Goal: Task Accomplishment & Management: Manage account settings

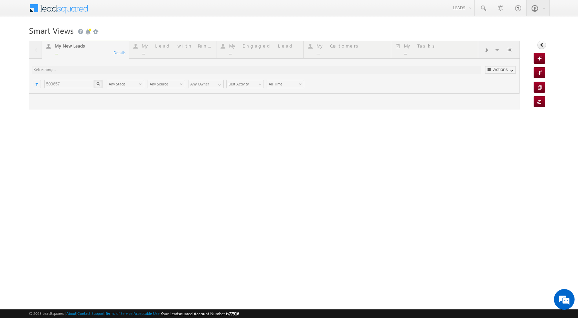
click at [242, 180] on div "Smart Views Getting Started Quick Add Lead My New Leads ... Details My Lead wit…" at bounding box center [289, 109] width 520 height 172
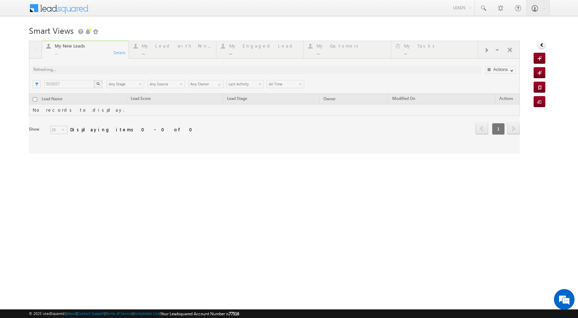
click at [378, 212] on html "Menu Surbhi Dhadve sitar a5@ks erve. co.in" at bounding box center [289, 106] width 578 height 212
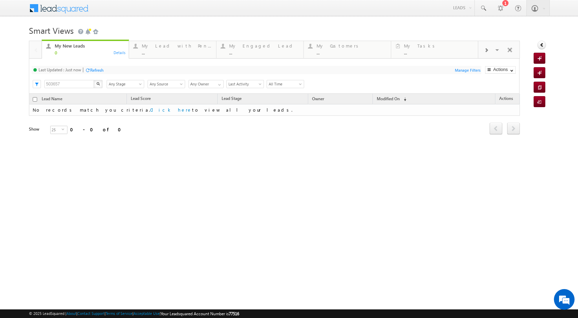
drag, startPoint x: 292, startPoint y: 183, endPoint x: 260, endPoint y: 91, distance: 97.4
click at [292, 182] on div "Smart Views Getting Started Quick Add Lead My New Leads 0 Details My Lead with …" at bounding box center [289, 109] width 520 height 172
drag, startPoint x: 413, startPoint y: 176, endPoint x: 162, endPoint y: 5, distance: 303.3
click at [407, 175] on div "Smart Views Getting Started Quick Add Lead My New Leads 0 Details My Lead with …" at bounding box center [289, 109] width 520 height 172
drag, startPoint x: 202, startPoint y: 126, endPoint x: 399, endPoint y: 72, distance: 203.4
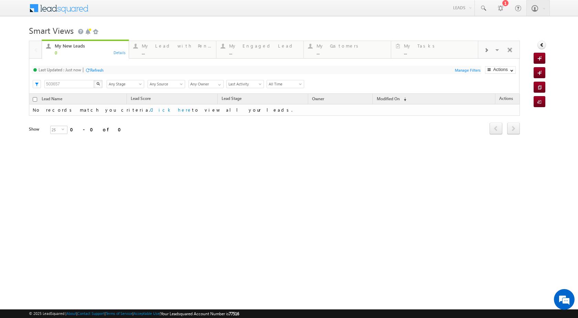
click at [204, 126] on div "Refresh first prev next last 0 - 0 of 0" at bounding box center [274, 126] width 491 height 20
click at [462, 8] on link "Leads" at bounding box center [462, 8] width 24 height 16
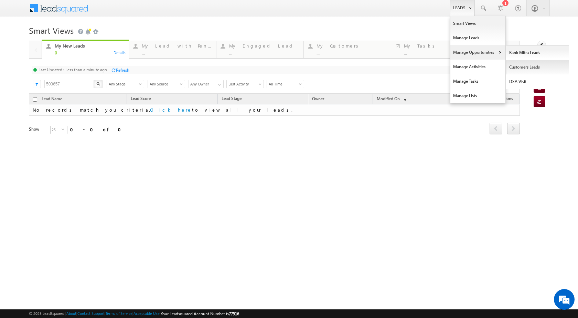
click at [523, 67] on link "Customers Leads" at bounding box center [537, 67] width 63 height 14
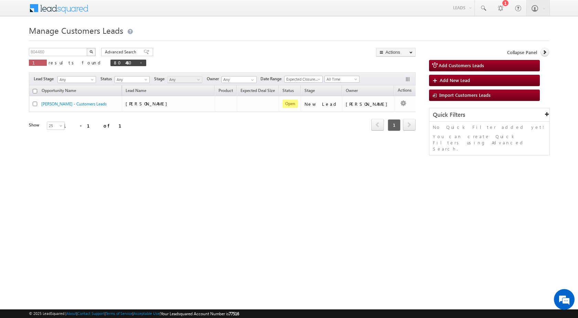
click at [176, 186] on div "Manage Customers Leads 804460 X 1 results found 804460 Advanced Search Advanced…" at bounding box center [289, 109] width 520 height 172
click at [49, 52] on input "804460" at bounding box center [58, 52] width 59 height 8
type input "810327"
click at [87, 48] on button "button" at bounding box center [91, 52] width 9 height 8
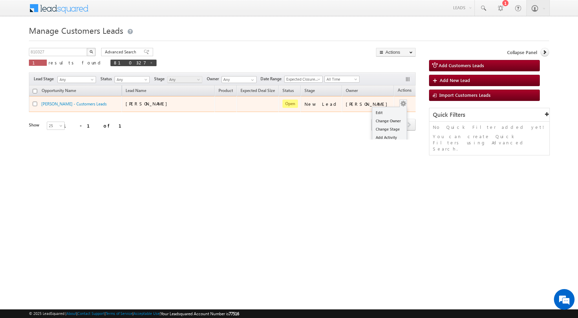
click at [398, 102] on div "Edit Change Owner Change Stage Add Activity Add Task Delete" at bounding box center [403, 103] width 11 height 9
click at [381, 113] on link "Edit" at bounding box center [389, 112] width 34 height 8
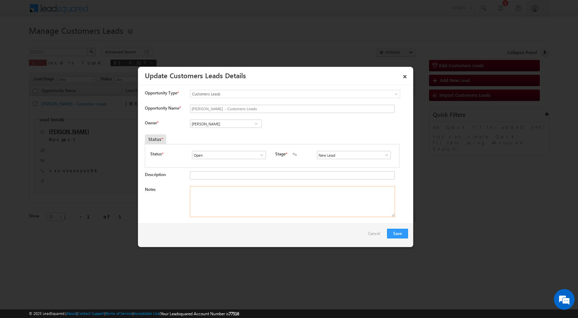
click at [221, 196] on textarea "Notes" at bounding box center [292, 201] width 205 height 31
paste textarea "810327 / RCS / Mobile No - [PHONE_NUMBER] / Name - [PERSON_NAME] S / Pv - 15Lac…"
drag, startPoint x: 264, startPoint y: 190, endPoint x: 129, endPoint y: 173, distance: 135.2
click at [260, 213] on textarea "Name - [PERSON_NAME] / Pv - 15Lac / Lv - 13Lac / Registry / [PERSON_NAME] / Job…" at bounding box center [292, 201] width 205 height 31
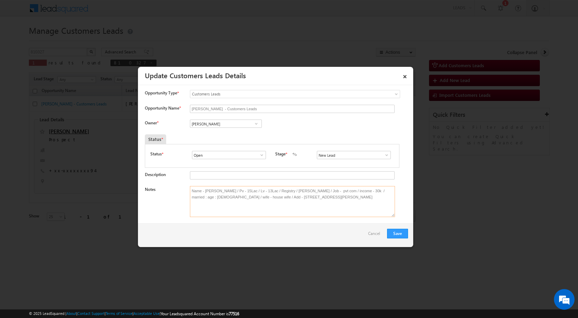
click at [225, 192] on textarea "Name - [PERSON_NAME] / Pv - 15Lac / Lv - 13Lac / Registry / [PERSON_NAME] / Job…" at bounding box center [292, 201] width 205 height 31
click at [230, 204] on textarea "Name - [PERSON_NAME] / Pv - 15Lac / Lv - 13Lac / Registry / [PERSON_NAME] / Job…" at bounding box center [292, 201] width 205 height 31
type textarea "Name - [PERSON_NAME] / Pv - 15Lac / Lv - 13Lac / Registry / [PERSON_NAME] / Job…"
click at [249, 121] on input "[PERSON_NAME]" at bounding box center [226, 123] width 72 height 8
paste input "[EMAIL_ADDRESS][DOMAIN_NAME]"
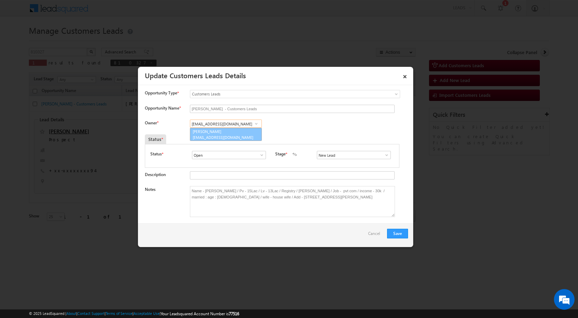
click at [212, 134] on link "[PERSON_NAME] [PERSON_NAME][EMAIL_ADDRESS][DOMAIN_NAME]" at bounding box center [226, 134] width 72 height 13
type input "[PERSON_NAME]"
click at [283, 211] on textarea "Name - [PERSON_NAME] / Pv - 15Lac / Lv - 13Lac / Registry / [PERSON_NAME] / Job…" at bounding box center [292, 201] width 205 height 31
click at [401, 233] on button "Save" at bounding box center [397, 234] width 21 height 10
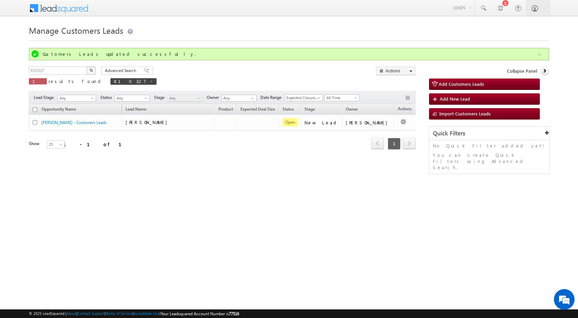
click at [318, 191] on div "Manage Customers Leads Customers Leads updated successfully. 810327 X 1 results…" at bounding box center [289, 109] width 520 height 172
click at [165, 145] on div "Refresh first prev 1 next last 1 - 1 of 1" at bounding box center [222, 140] width 387 height 20
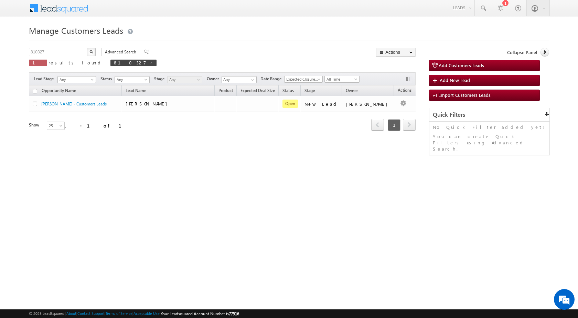
click at [198, 172] on div "Manage Customers Leads Customers Leads updated successfully. 810327 X 1 results…" at bounding box center [289, 109] width 520 height 172
click at [243, 152] on div "Manage Customers Leads Customers Leads updated successfully. 810327 X 1 results…" at bounding box center [289, 109] width 520 height 172
click at [182, 173] on div "Manage Customers Leads Customers Leads updated successfully. 810327 X 1 results…" at bounding box center [289, 109] width 520 height 172
